Goal: Task Accomplishment & Management: Manage account settings

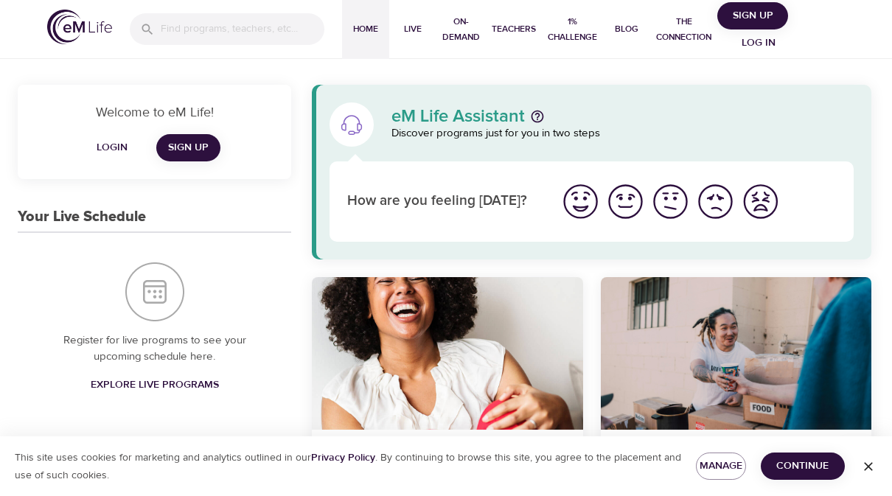
click at [767, 45] on span "Log in" at bounding box center [758, 43] width 59 height 18
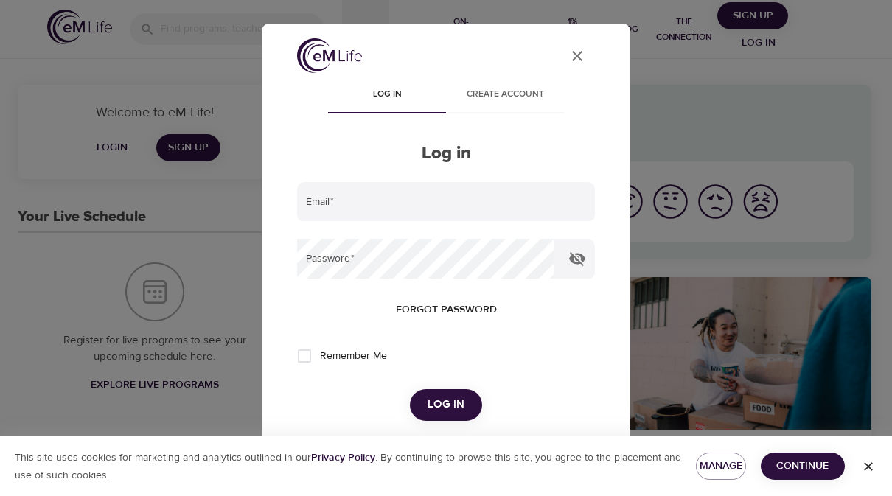
click at [383, 209] on input "email" at bounding box center [446, 202] width 298 height 40
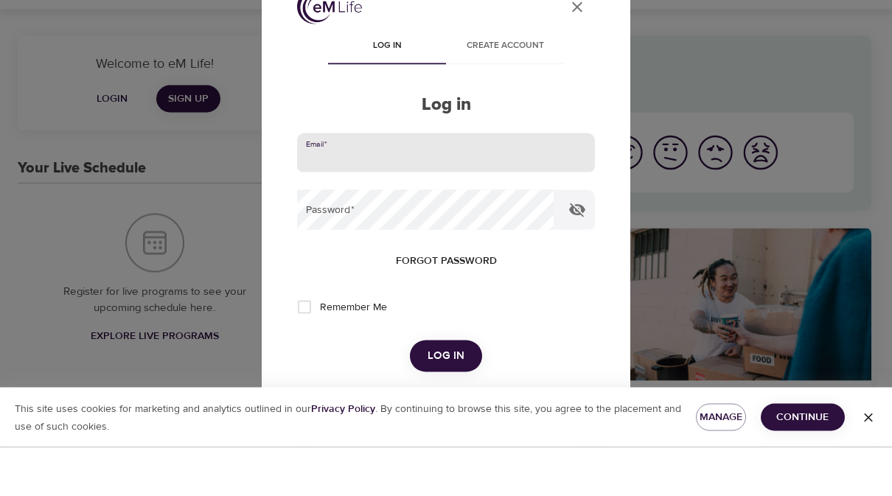
type input "[PERSON_NAME][EMAIL_ADDRESS][PERSON_NAME][DOMAIN_NAME]"
click at [445, 389] on button "Log in" at bounding box center [446, 404] width 72 height 31
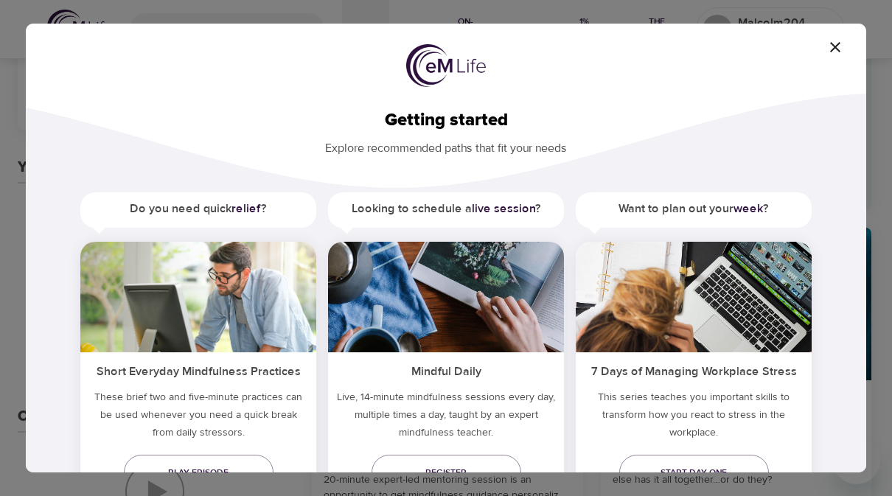
click at [836, 46] on icon "button" at bounding box center [835, 47] width 10 height 10
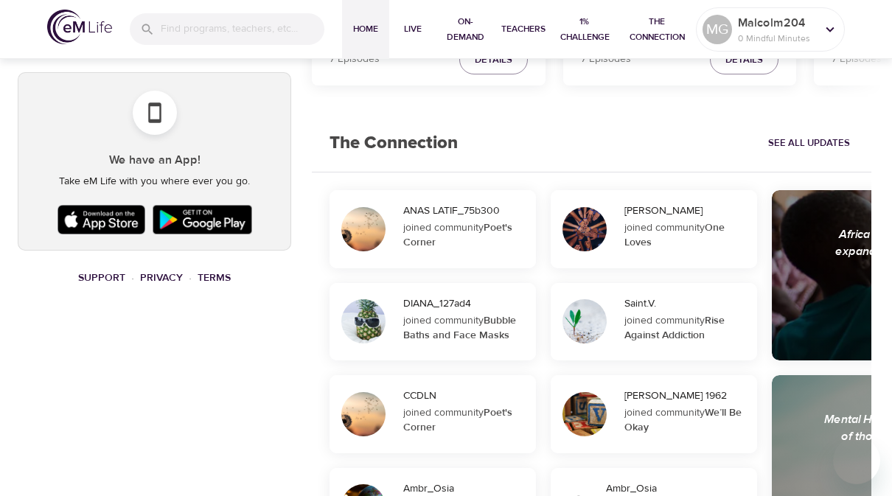
scroll to position [885, 0]
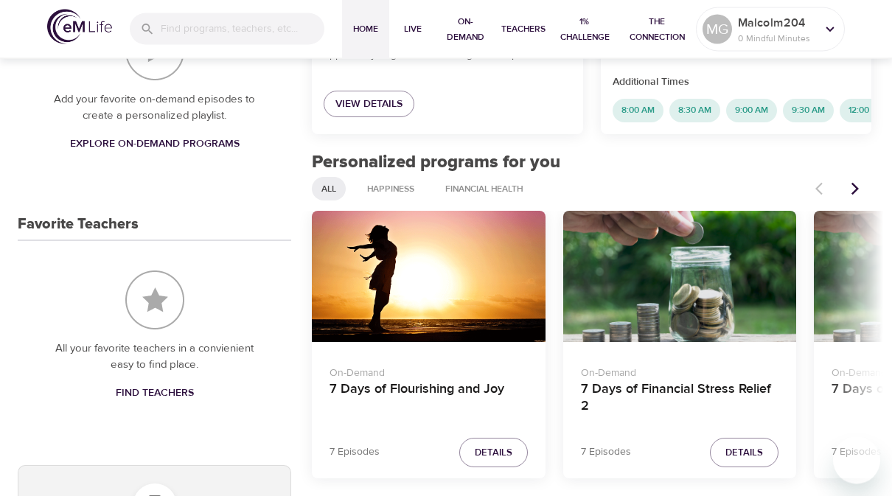
click at [857, 189] on icon "Next items" at bounding box center [854, 190] width 7 height 13
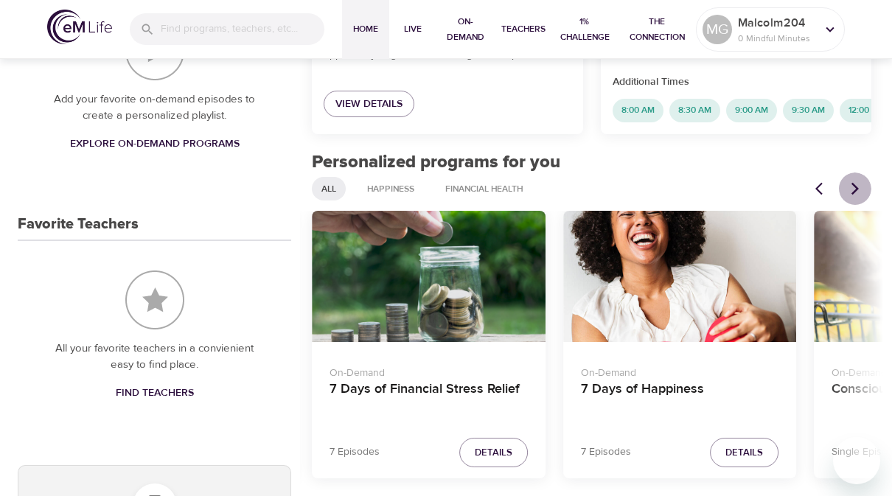
click at [855, 185] on icon "Next items" at bounding box center [854, 189] width 7 height 13
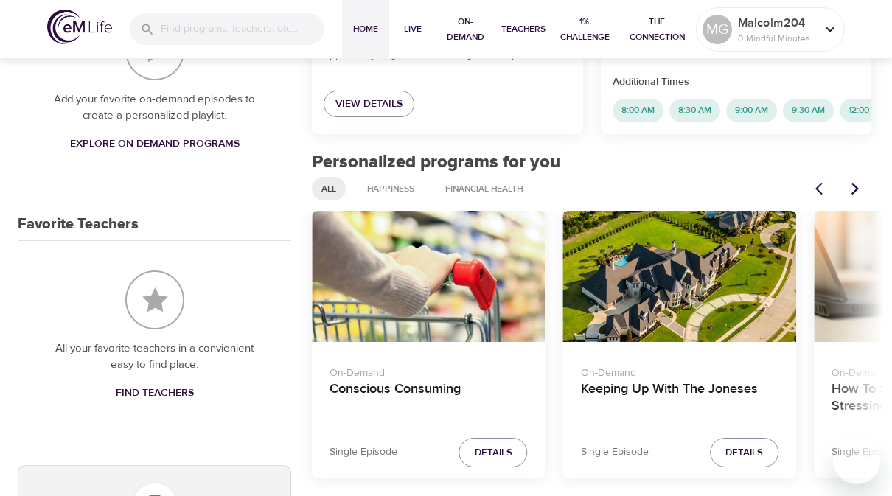
click at [854, 189] on icon "Next items" at bounding box center [855, 188] width 15 height 15
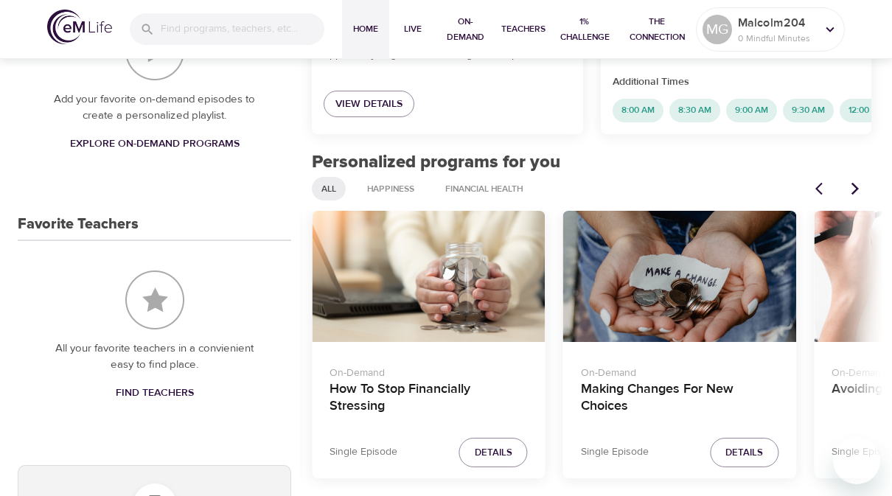
click at [848, 185] on icon "Next items" at bounding box center [855, 188] width 15 height 15
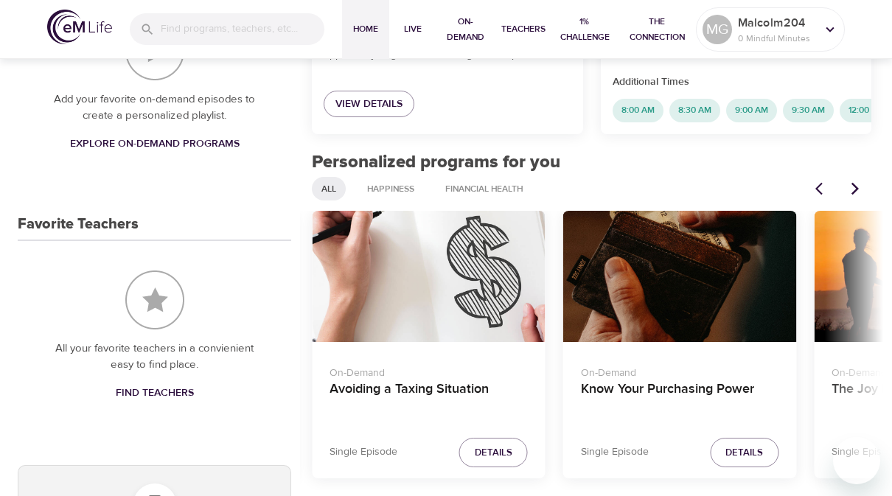
click at [855, 187] on icon "Next items" at bounding box center [854, 189] width 7 height 13
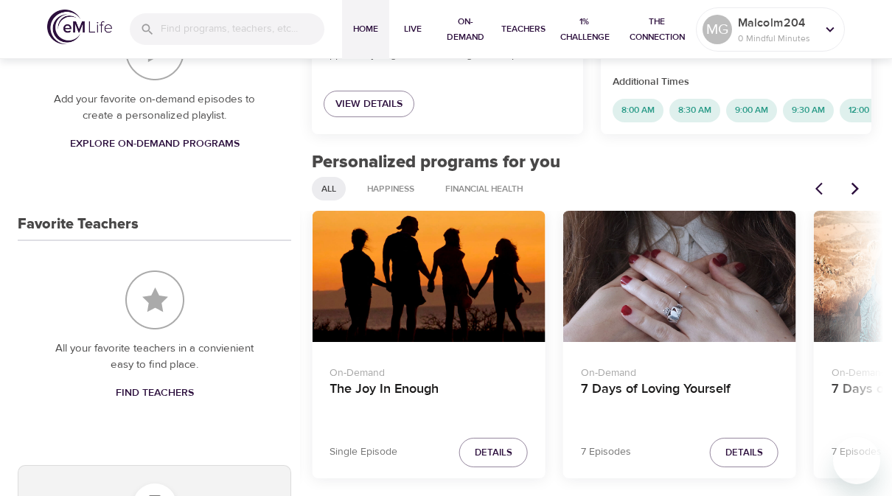
click at [854, 181] on icon "Next items" at bounding box center [855, 188] width 15 height 15
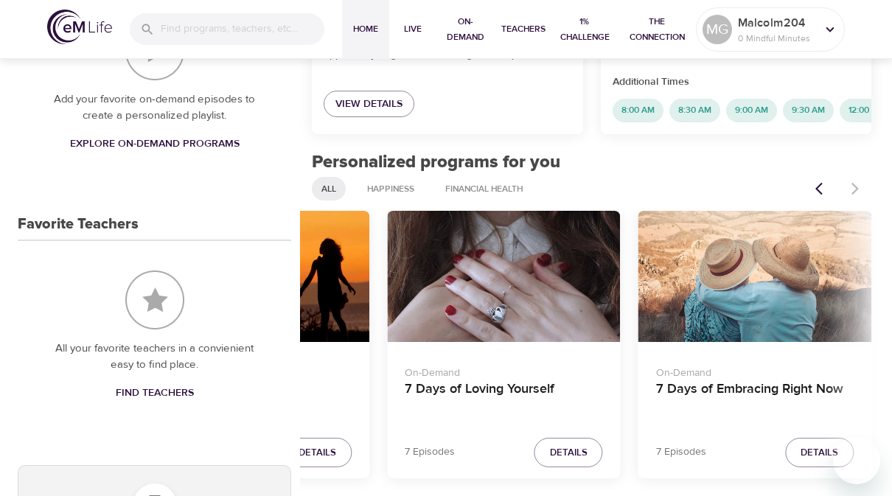
click at [856, 189] on div at bounding box center [838, 188] width 65 height 32
click at [856, 185] on div at bounding box center [838, 188] width 65 height 32
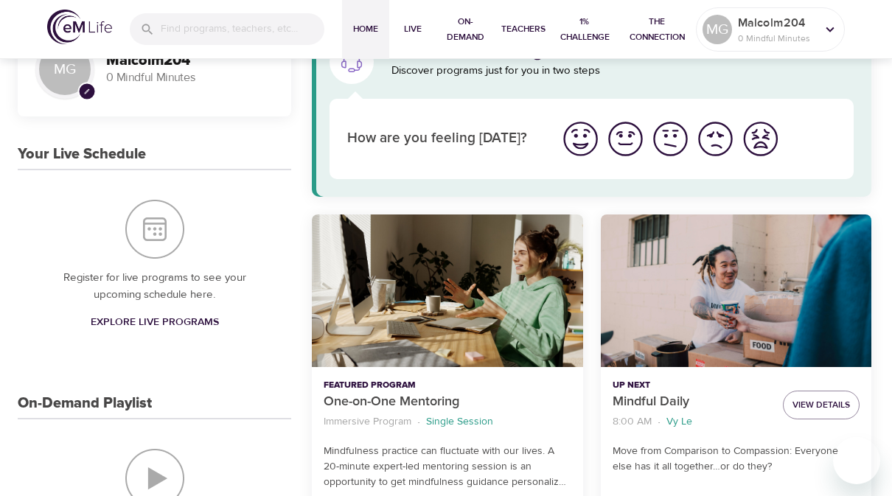
scroll to position [0, 0]
